Goal: Find specific page/section: Find specific page/section

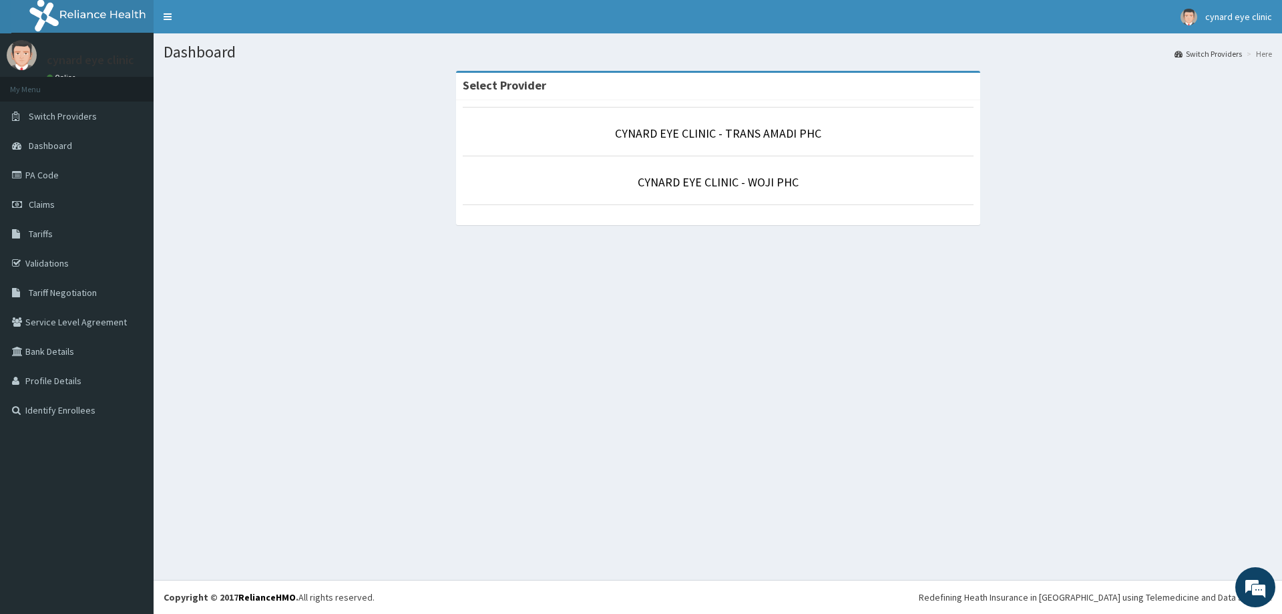
click at [684, 182] on link "CYNARD EYE CLINIC - WOJI PHC" at bounding box center [718, 181] width 161 height 15
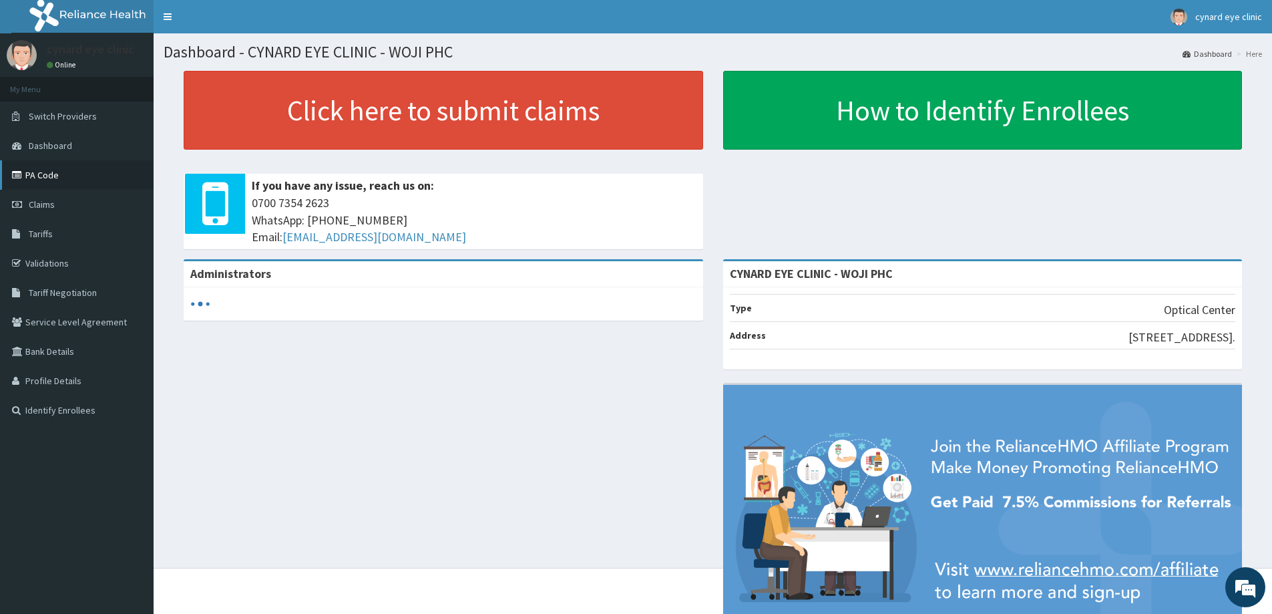
click at [29, 171] on link "PA Code" at bounding box center [77, 174] width 154 height 29
